Goal: Complete application form

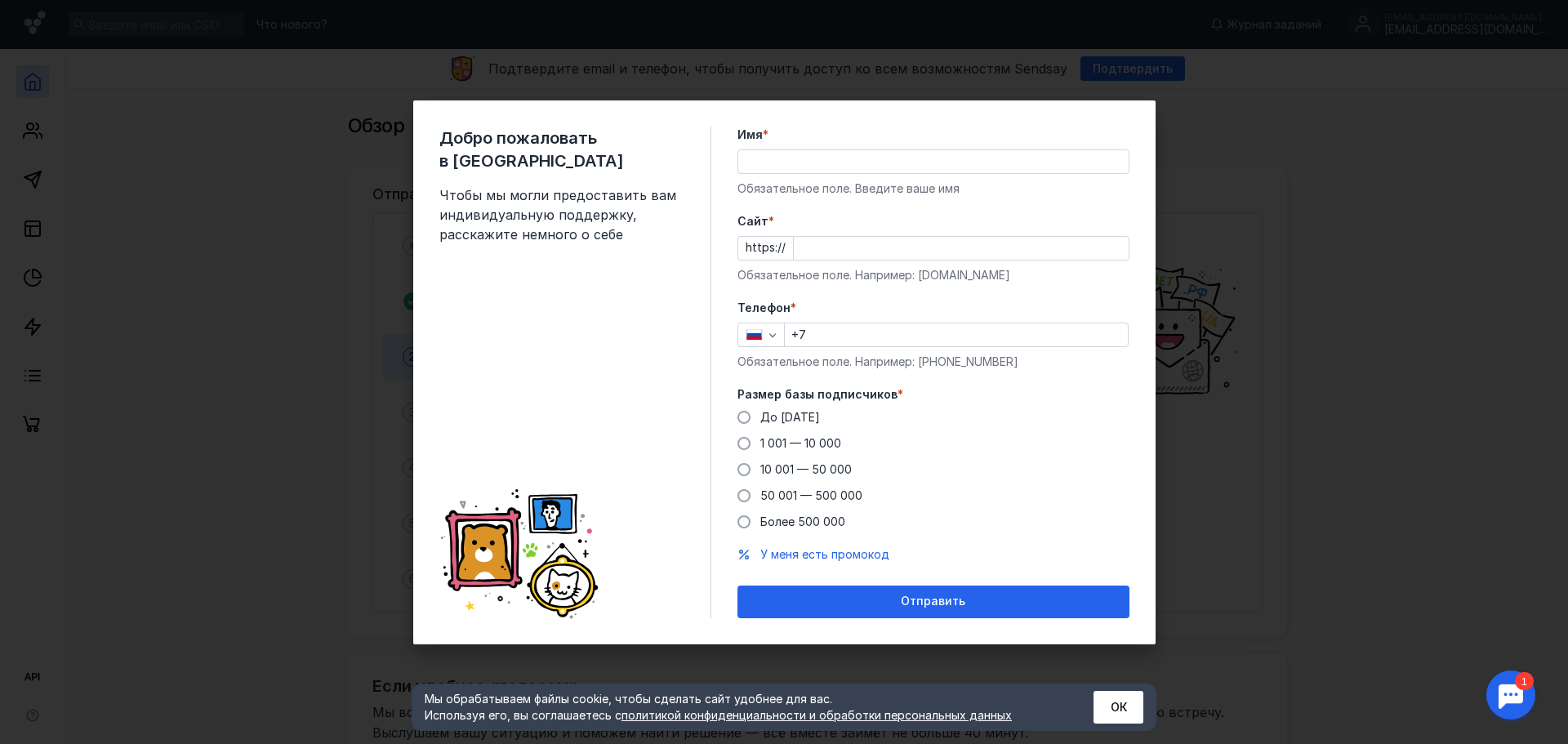
click at [857, 165] on input "Имя *" at bounding box center [933, 161] width 390 height 22
click at [860, 161] on input "Имя *" at bounding box center [933, 161] width 390 height 22
type input "[PERSON_NAME]"
click at [896, 241] on input "Cайт *" at bounding box center [960, 248] width 334 height 22
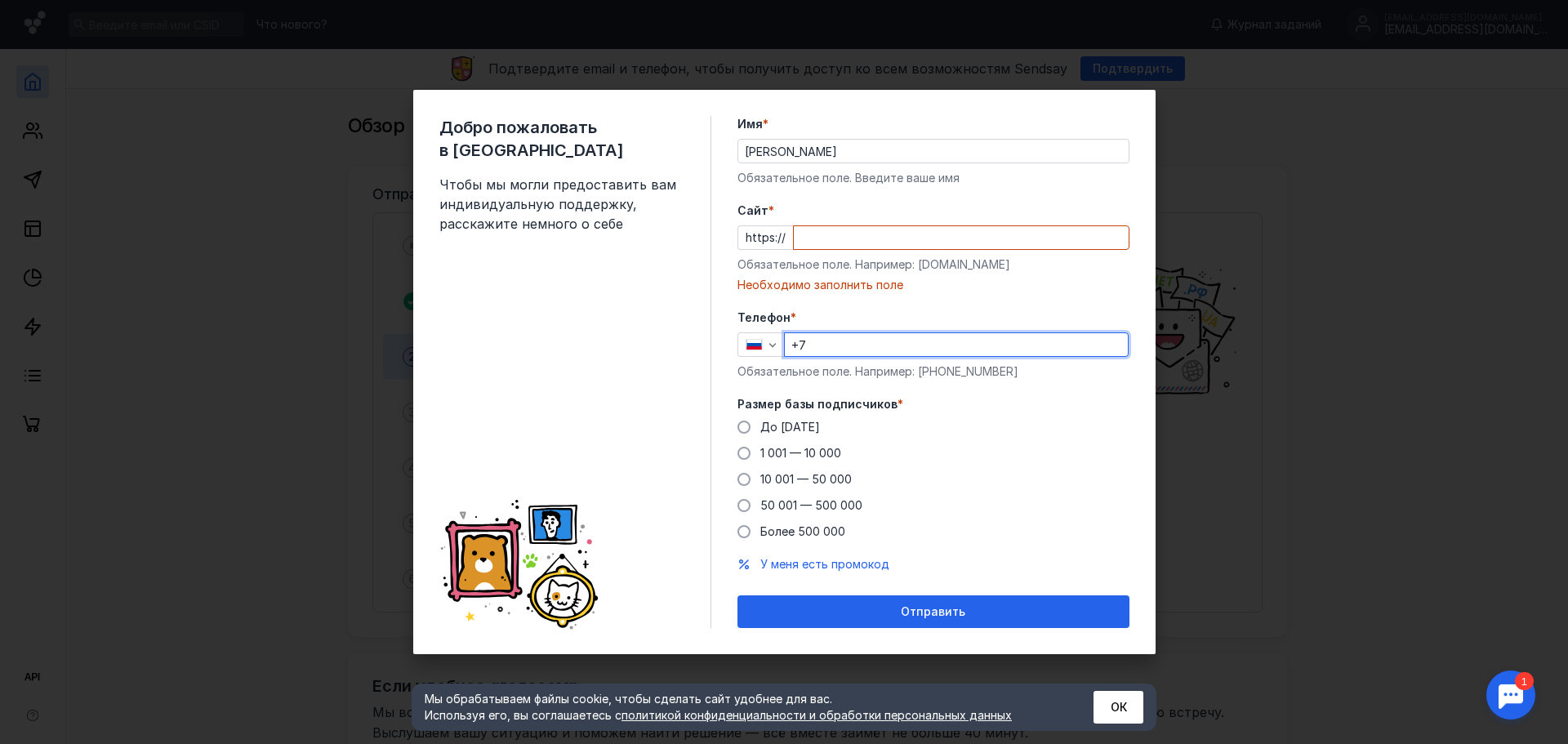
click at [832, 341] on input "+7" at bounding box center [957, 344] width 343 height 22
click at [857, 286] on div "Необходимо заполнить поле" at bounding box center [933, 285] width 392 height 17
click at [876, 240] on input "Cайт *" at bounding box center [960, 237] width 334 height 22
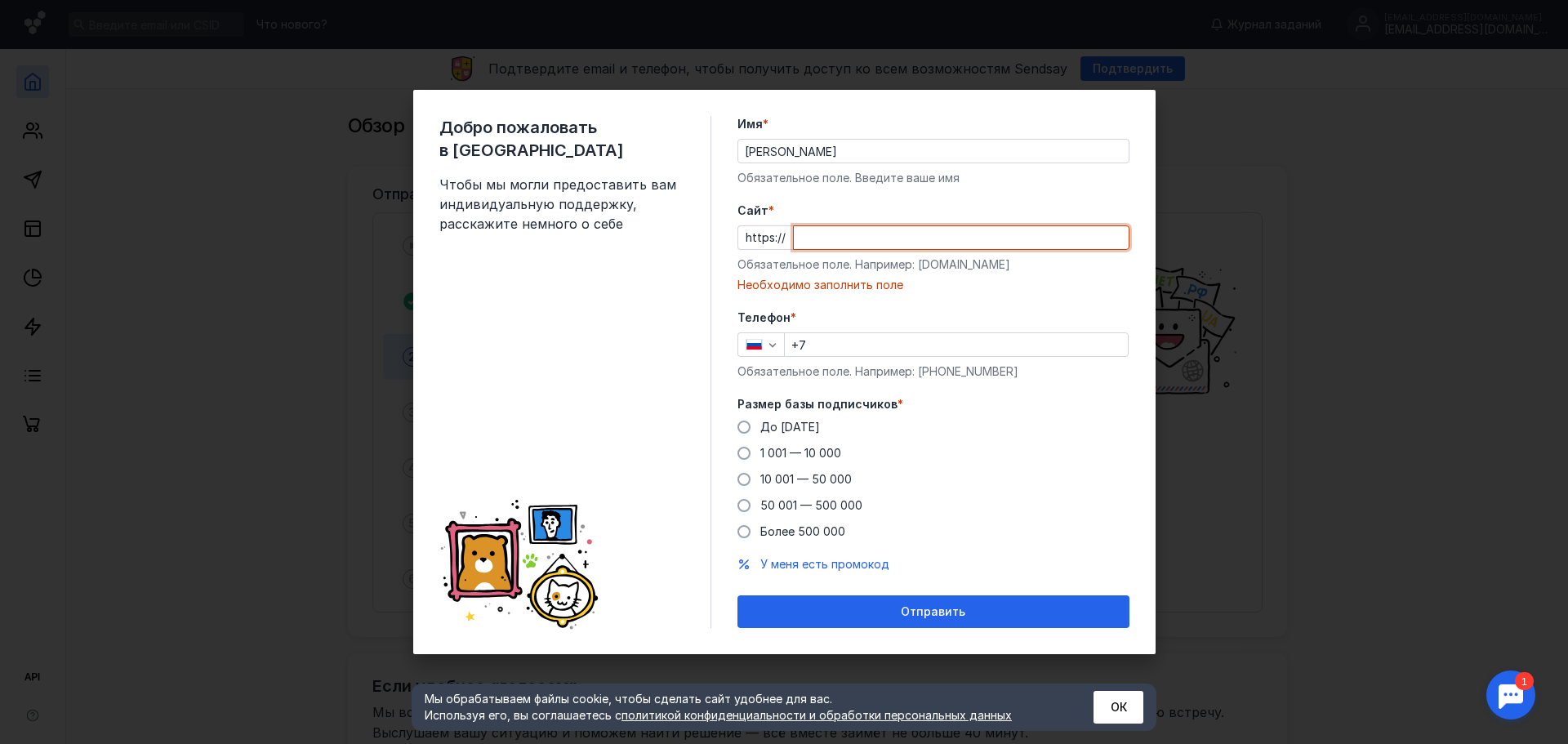
click at [1385, 397] on div "Добро пожаловать в Sendsay Чтобы мы могли предоставить вам индивидуальную подде…" at bounding box center [784, 372] width 1568 height 744
click at [1113, 707] on button "ОК" at bounding box center [1118, 708] width 50 height 33
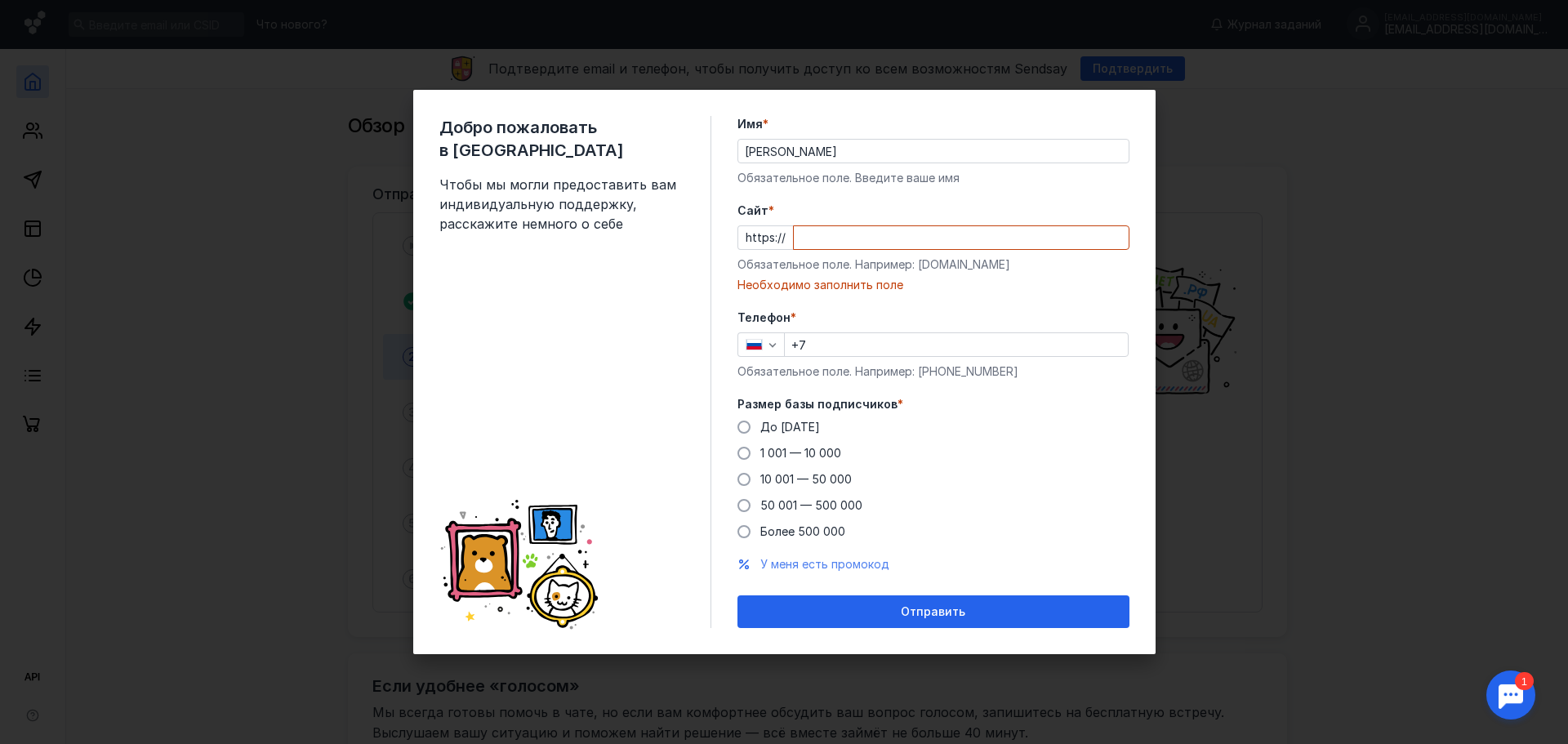
click at [797, 566] on span "У меня есть промокод" at bounding box center [825, 564] width 129 height 14
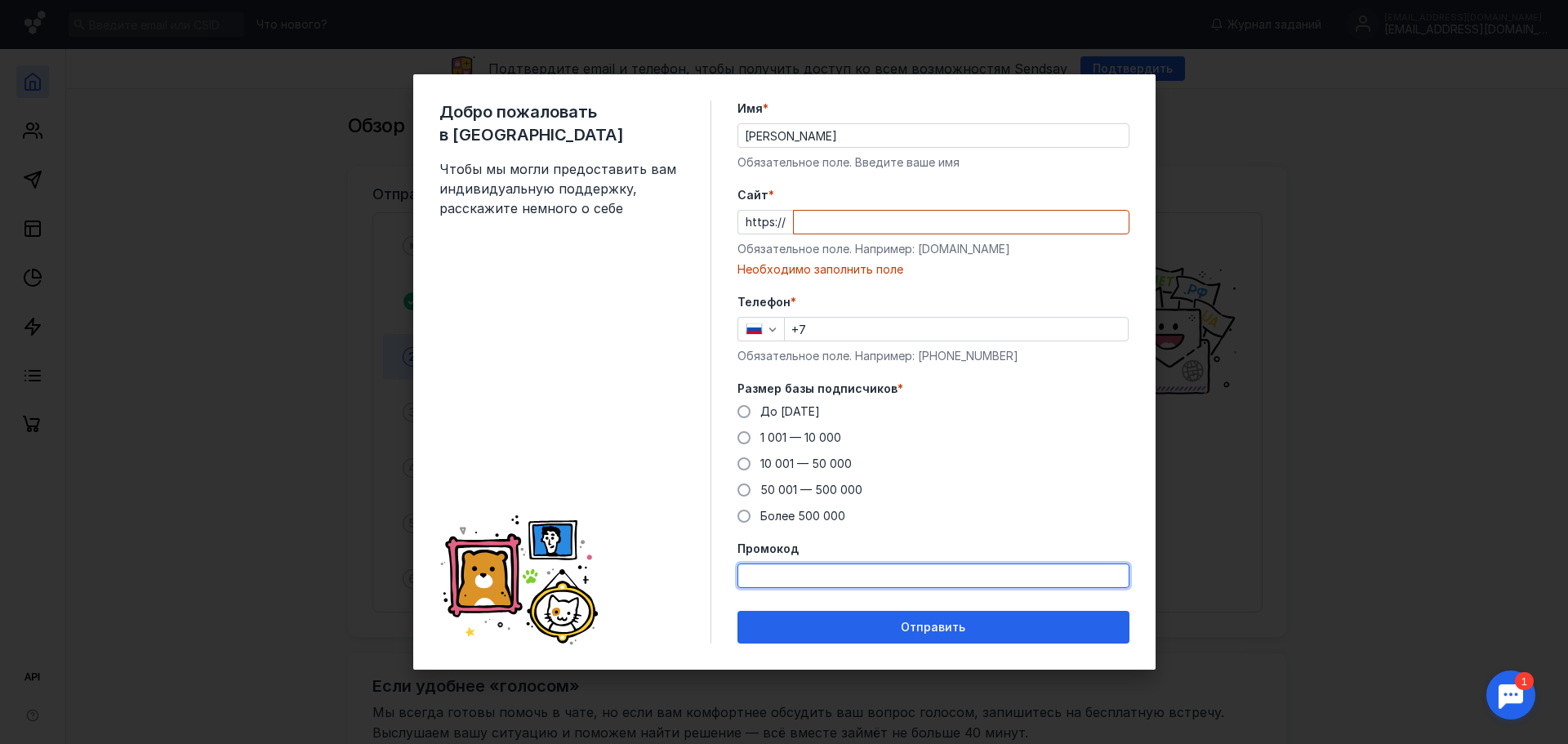
click at [789, 569] on input "Промокод" at bounding box center [933, 575] width 390 height 22
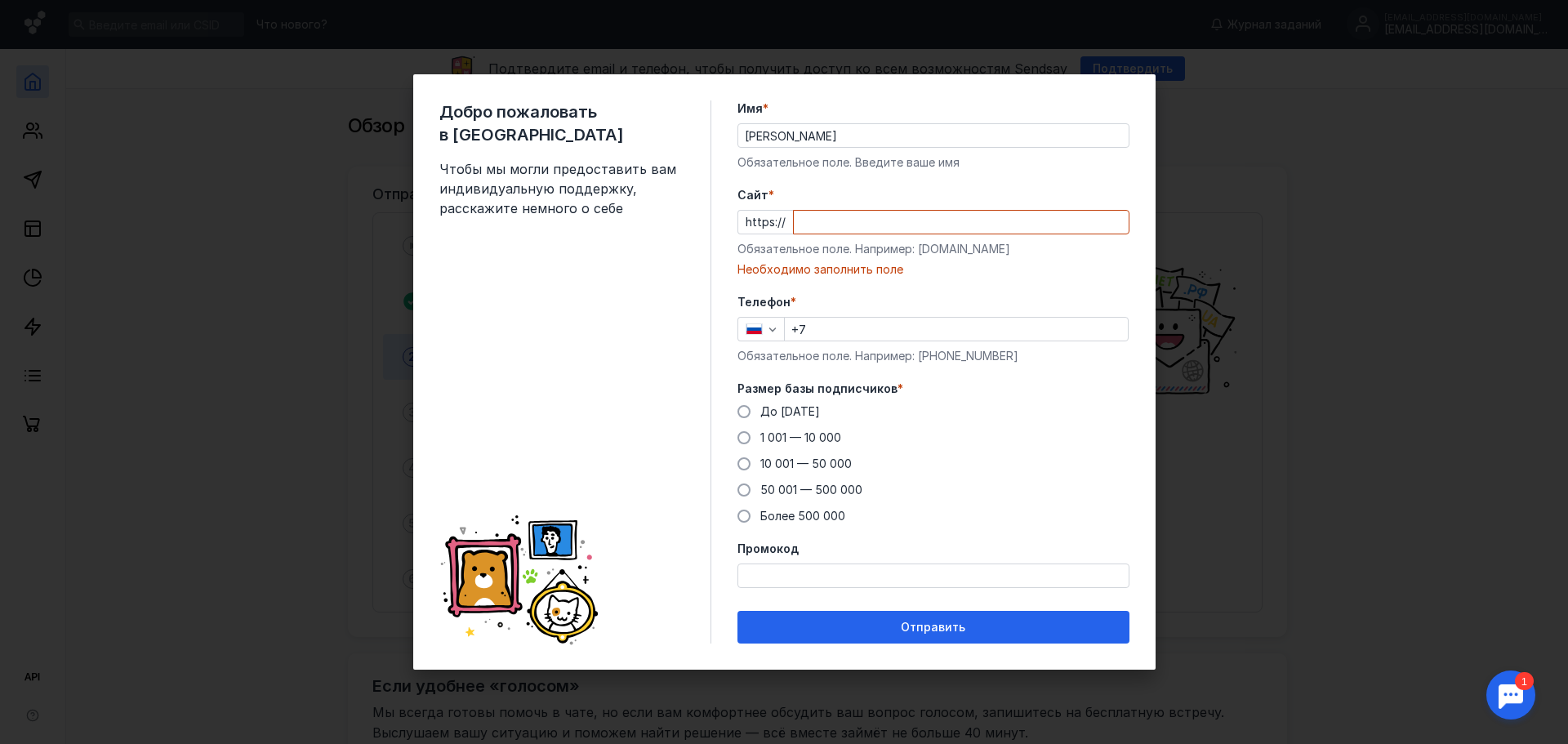
click at [925, 457] on div "До [DATE] 1 001 — 10 000 10 001 — 50 000 50 001 — 500 000 Более 500 000" at bounding box center [933, 464] width 392 height 121
click at [762, 437] on span "1 001 — 10 000" at bounding box center [801, 437] width 81 height 14
click at [0, 0] on input "1 001 — 10 000" at bounding box center [0, 0] width 0 height 0
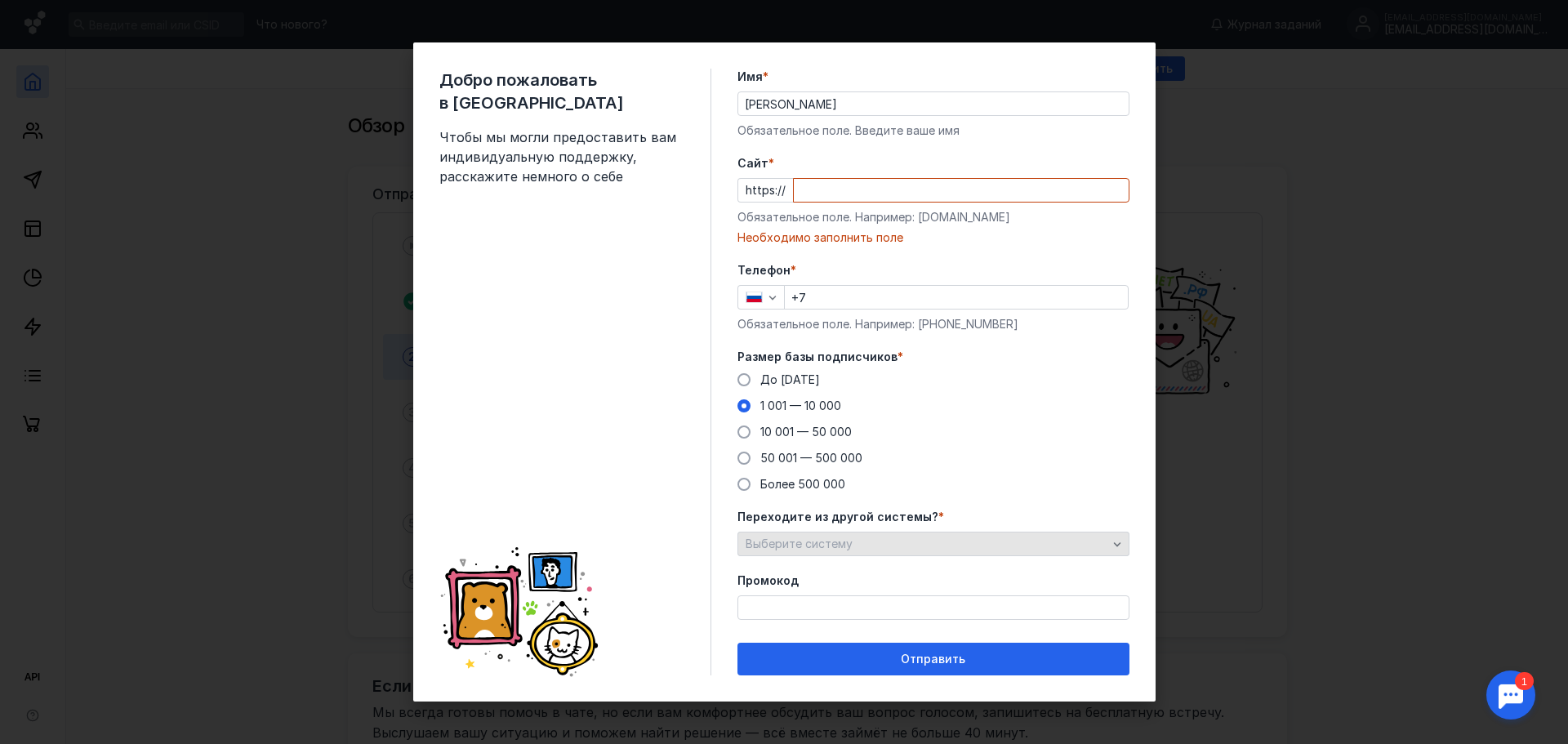
click at [912, 540] on div "Выберите систему" at bounding box center [926, 544] width 370 height 14
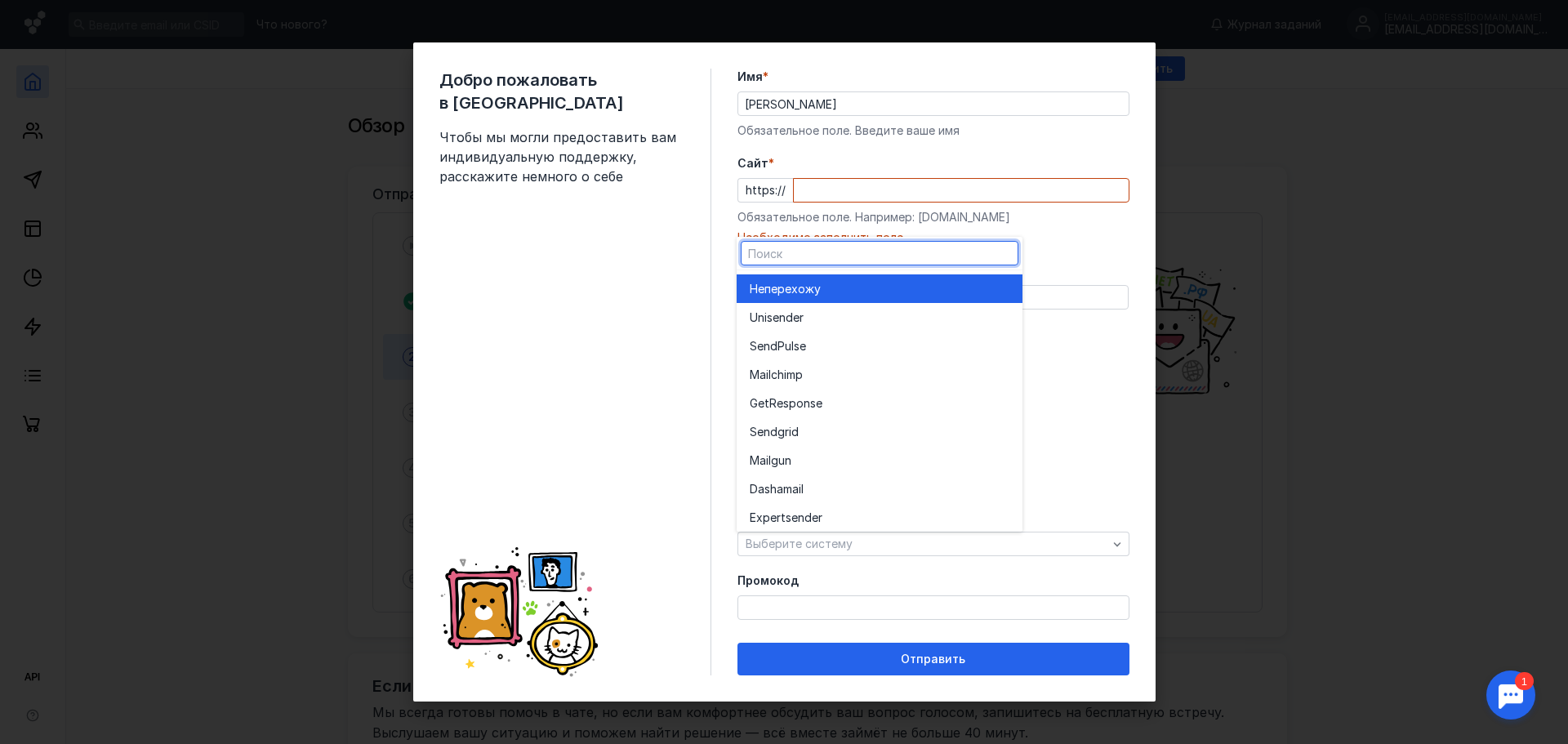
click at [807, 290] on span "перехожу" at bounding box center [793, 289] width 57 height 17
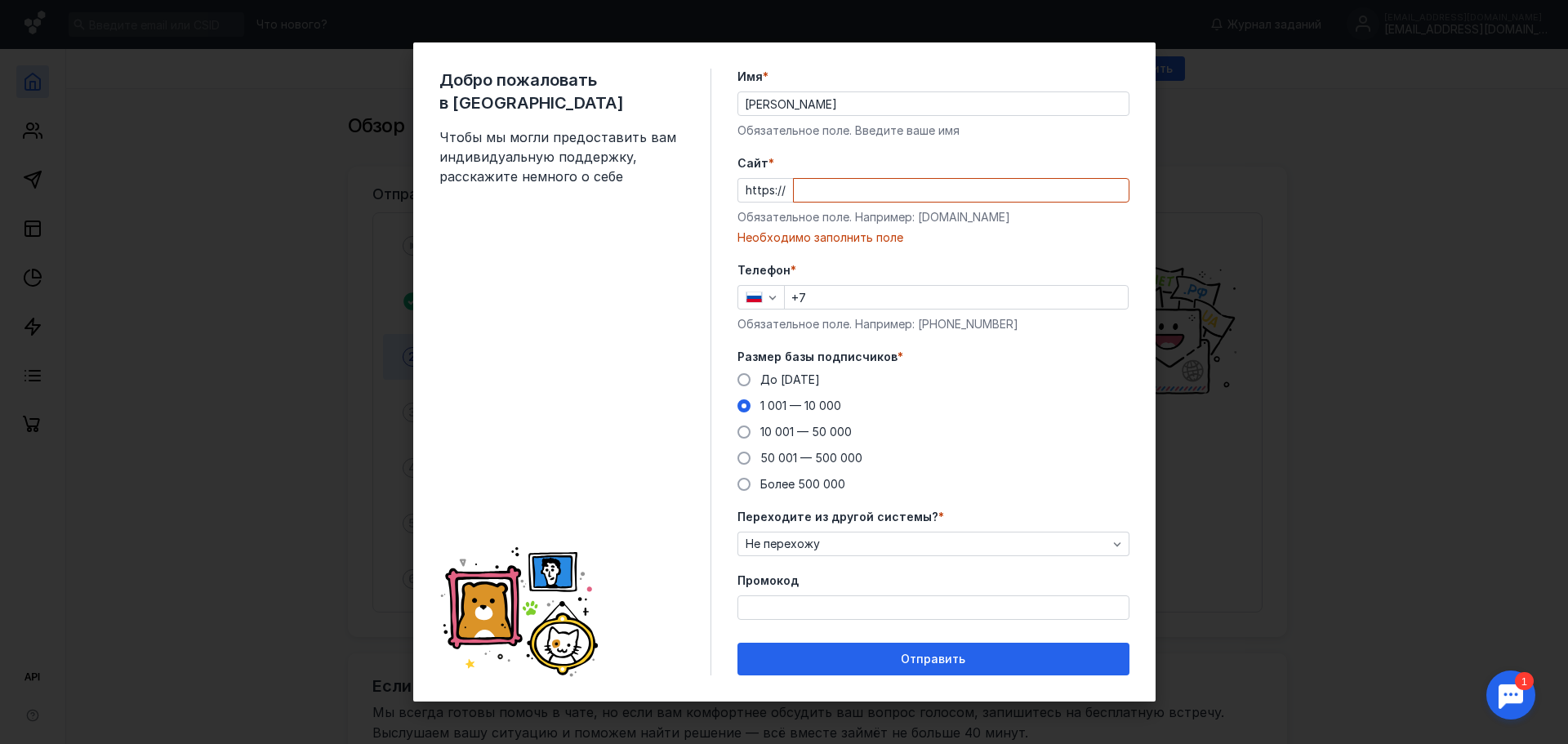
click at [1001, 371] on div "Размер базы подписчиков * До [DATE] 1 001 — 10 000 10 001 — 50 000 50 001 — 500…" at bounding box center [933, 420] width 392 height 143
click at [1294, 38] on div "Добро пожаловать в Sendsay Чтобы мы могли предоставить вам индивидуальную подде…" at bounding box center [784, 372] width 1568 height 744
